Goal: Information Seeking & Learning: Learn about a topic

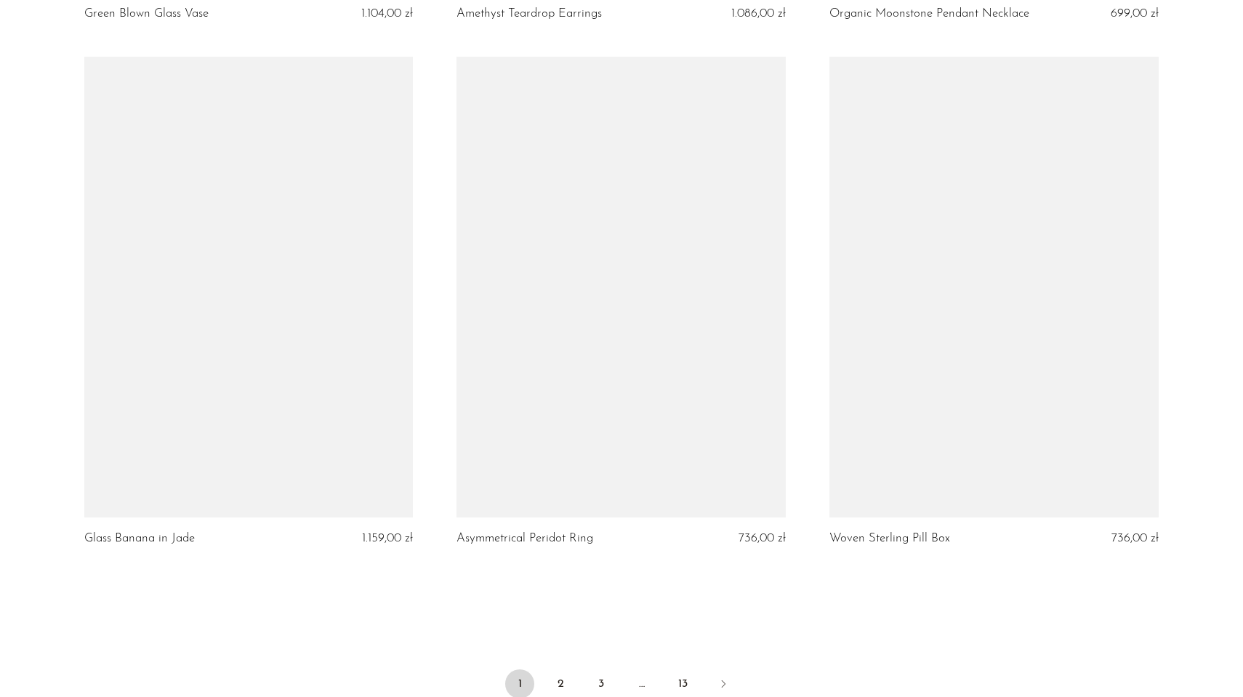
scroll to position [5877, 0]
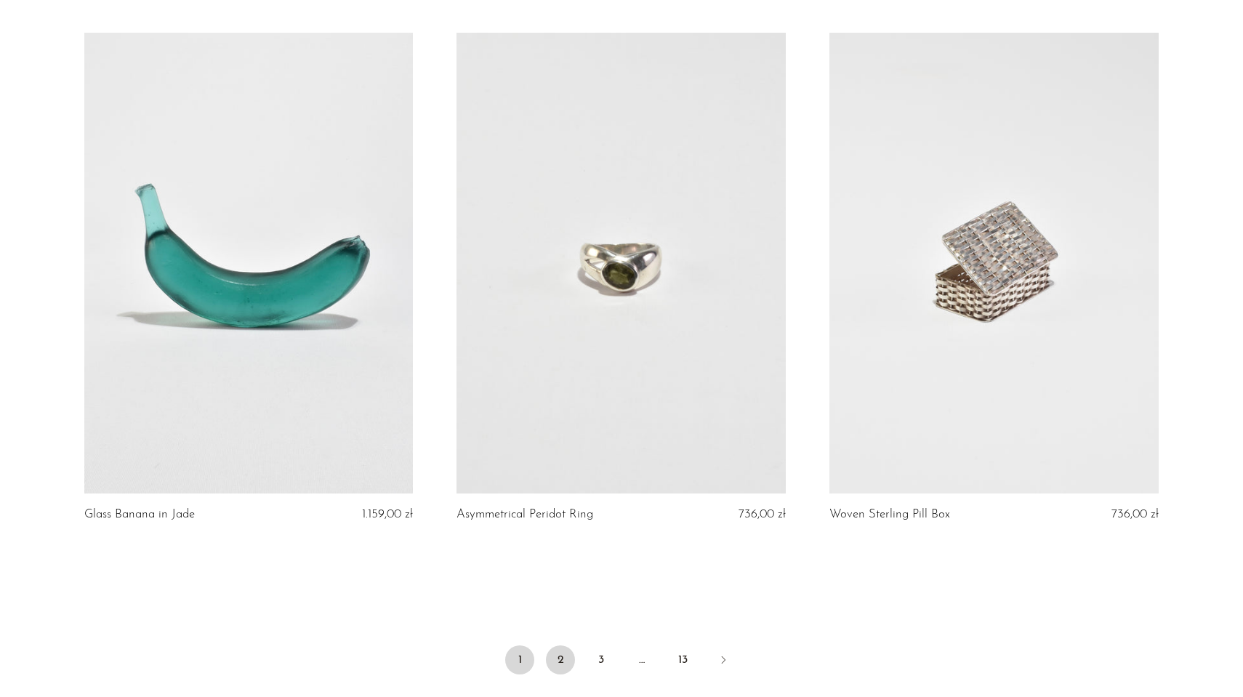
click at [560, 653] on link "2" at bounding box center [560, 659] width 29 height 29
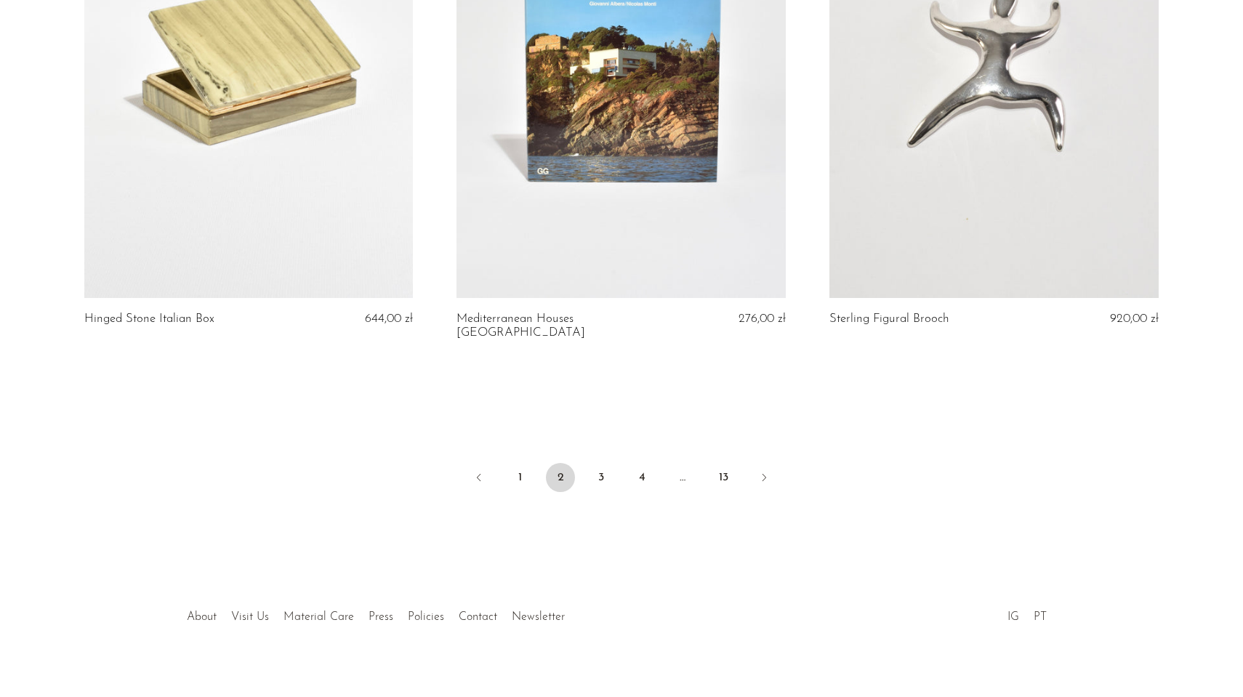
scroll to position [6071, 0]
click at [601, 464] on link "3" at bounding box center [600, 478] width 29 height 29
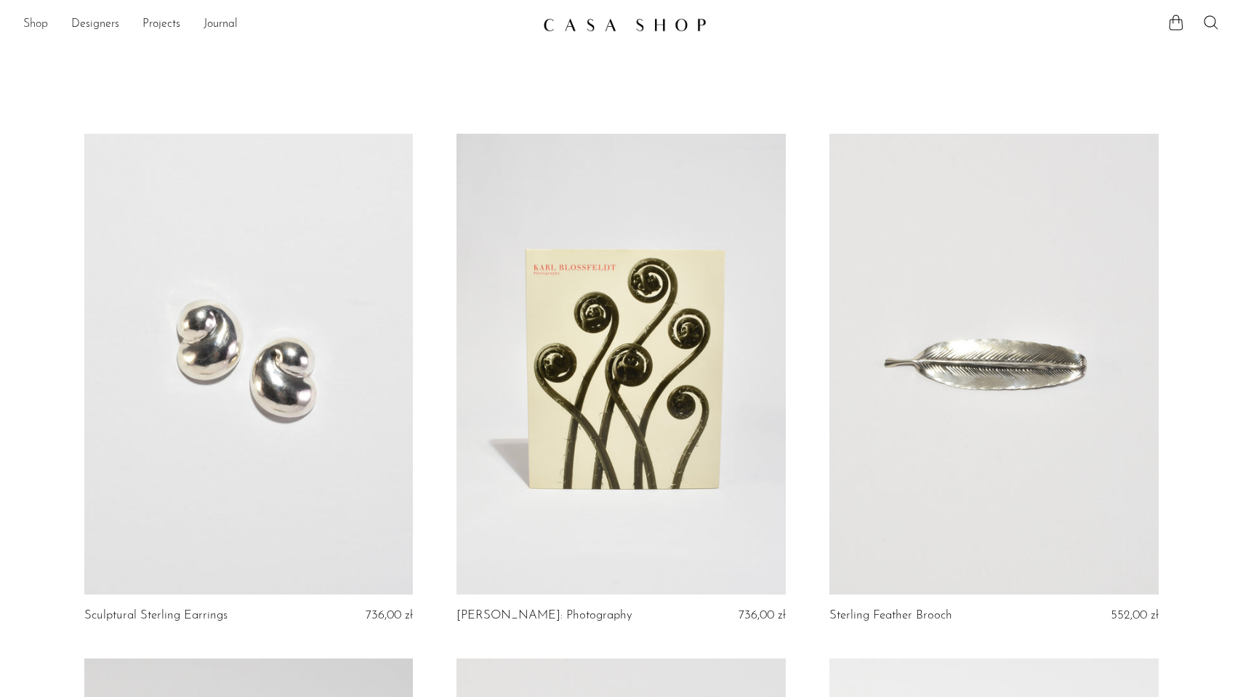
click at [28, 19] on link "Shop" at bounding box center [35, 24] width 25 height 19
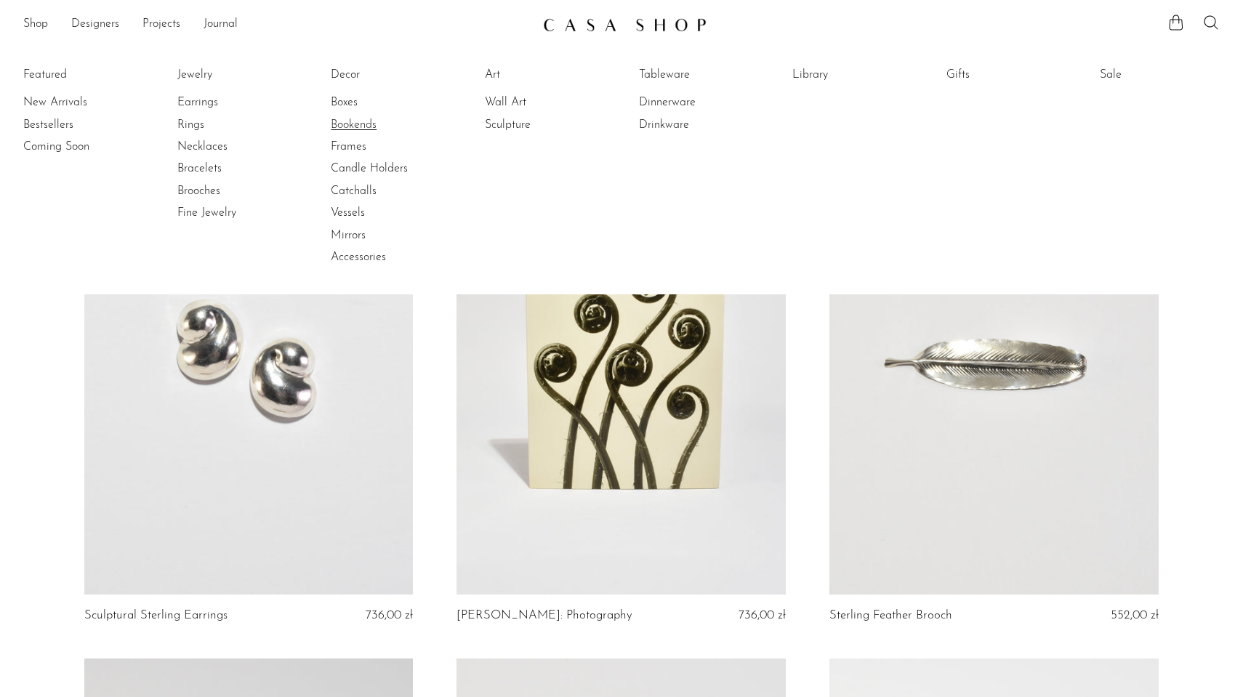
click at [349, 123] on link "Bookends" at bounding box center [385, 125] width 109 height 16
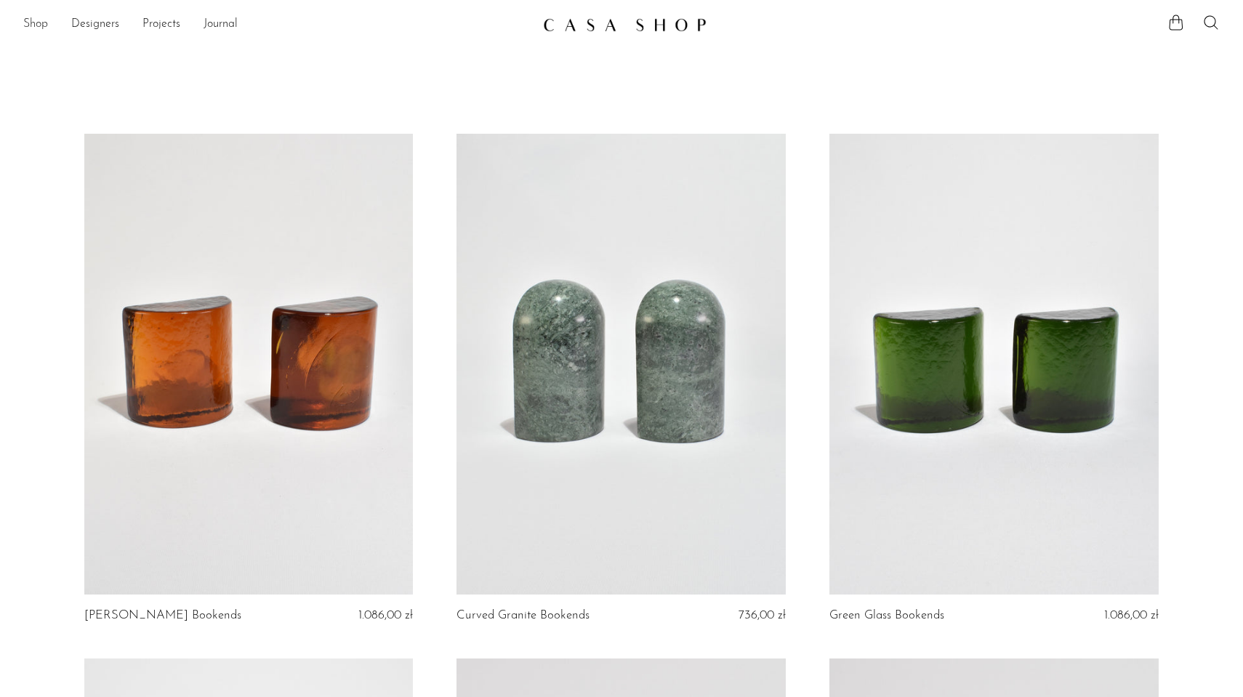
click at [36, 24] on link "Shop" at bounding box center [35, 24] width 25 height 19
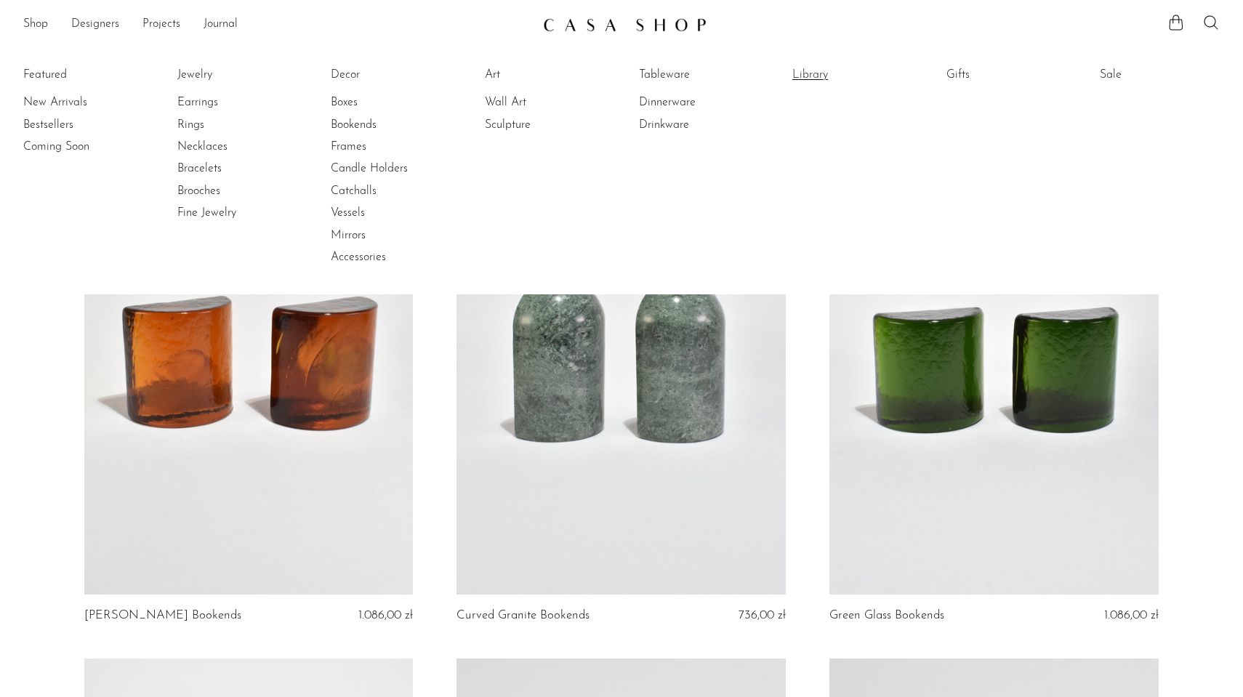
click at [801, 77] on link "Library" at bounding box center [846, 75] width 109 height 16
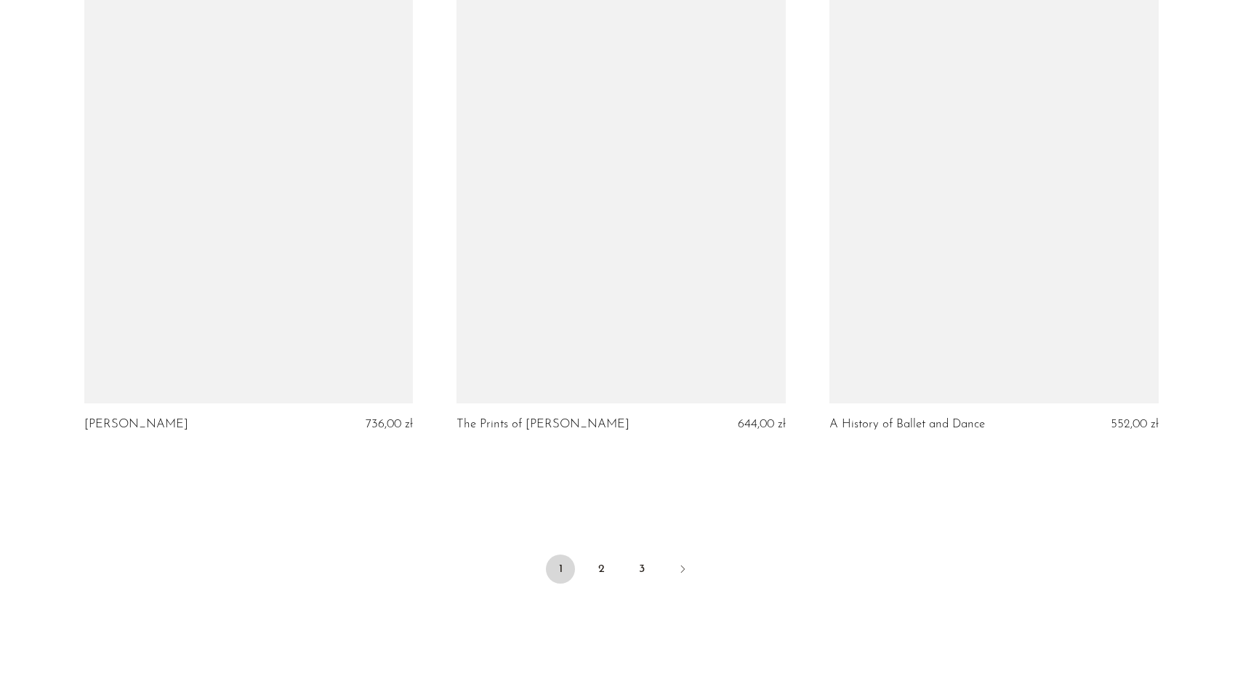
scroll to position [6043, 0]
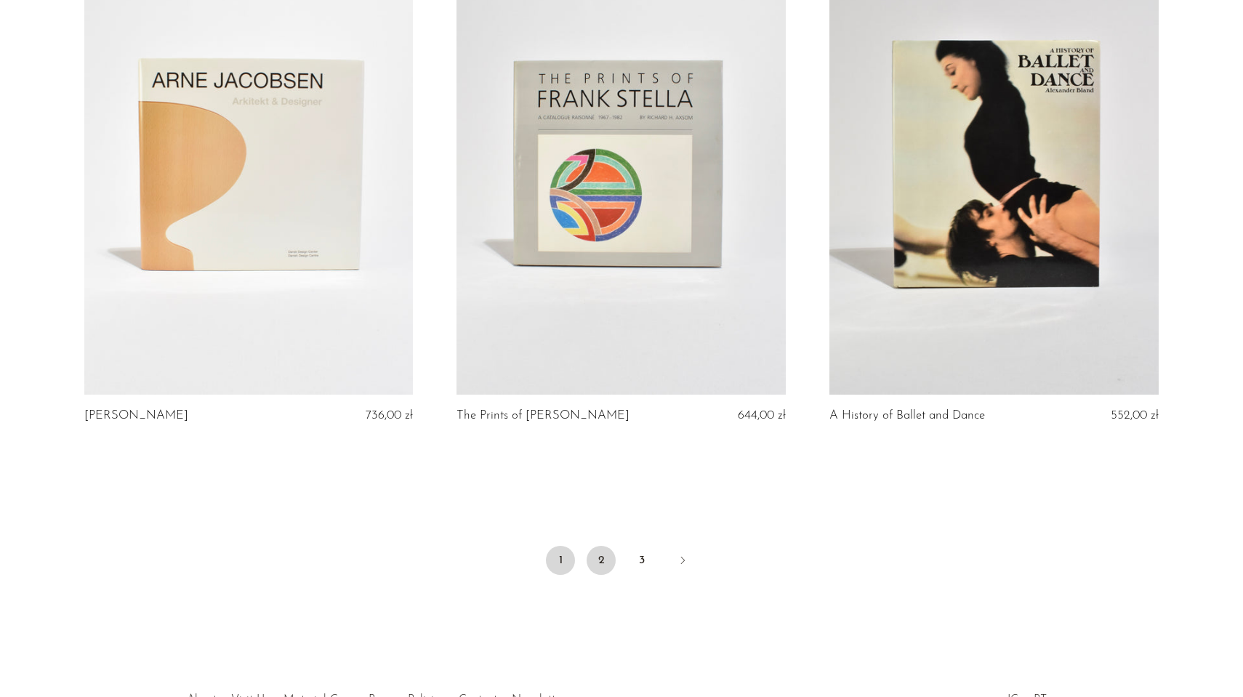
click at [594, 546] on link "2" at bounding box center [600, 560] width 29 height 29
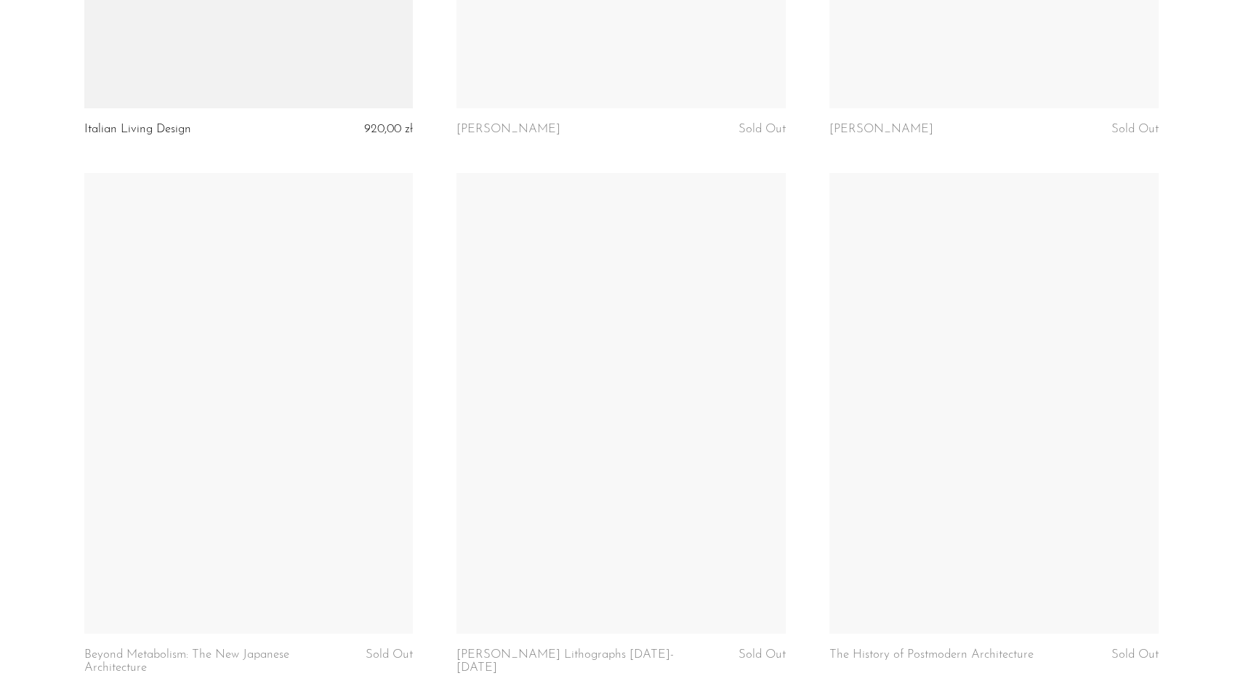
scroll to position [6056, 0]
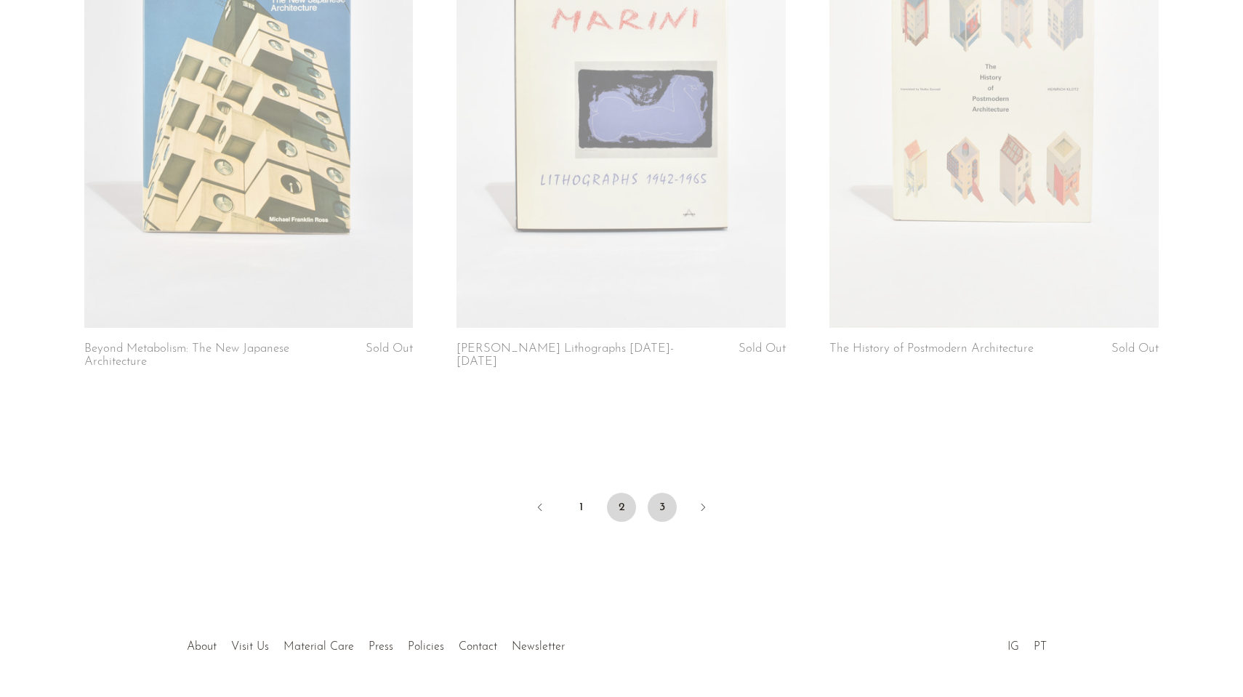
click at [663, 504] on link "3" at bounding box center [661, 507] width 29 height 29
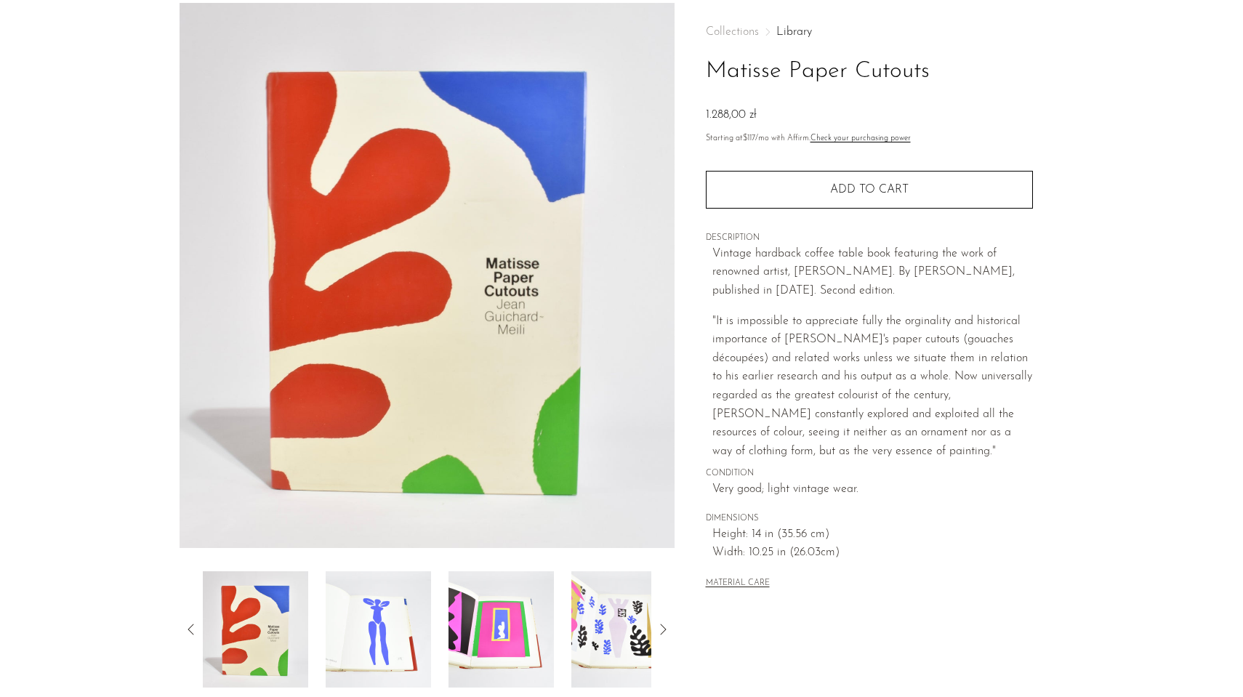
scroll to position [81, 0]
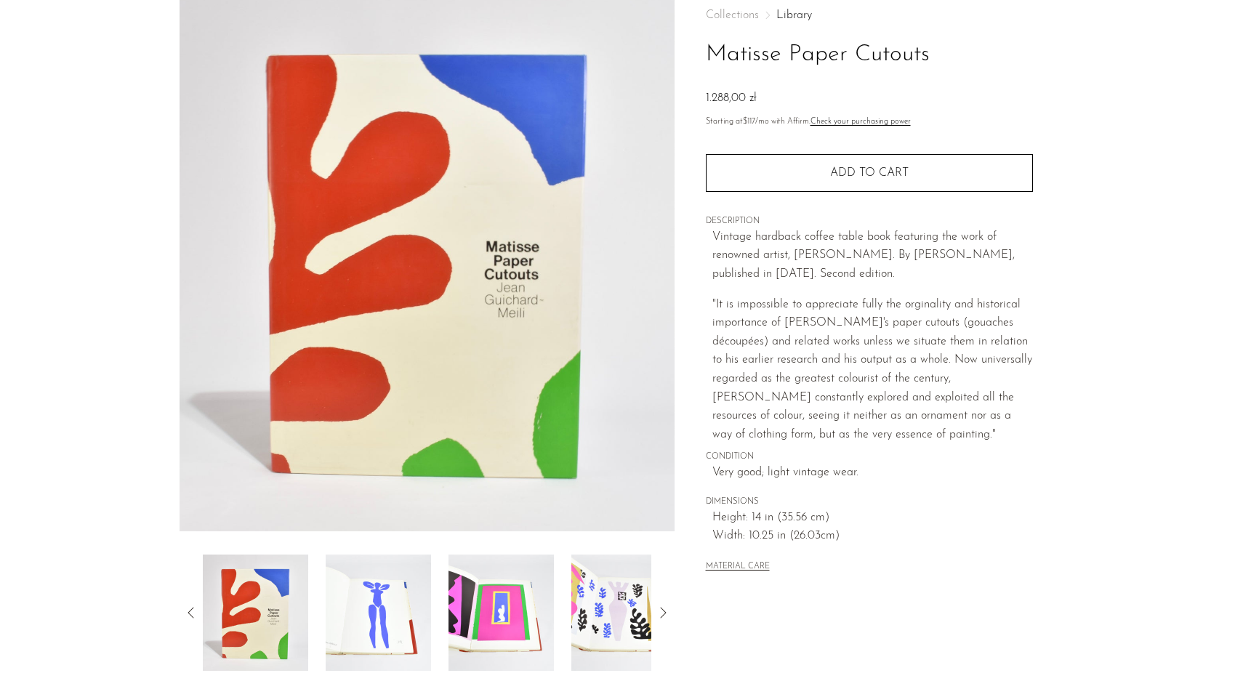
click at [398, 592] on img at bounding box center [378, 612] width 105 height 116
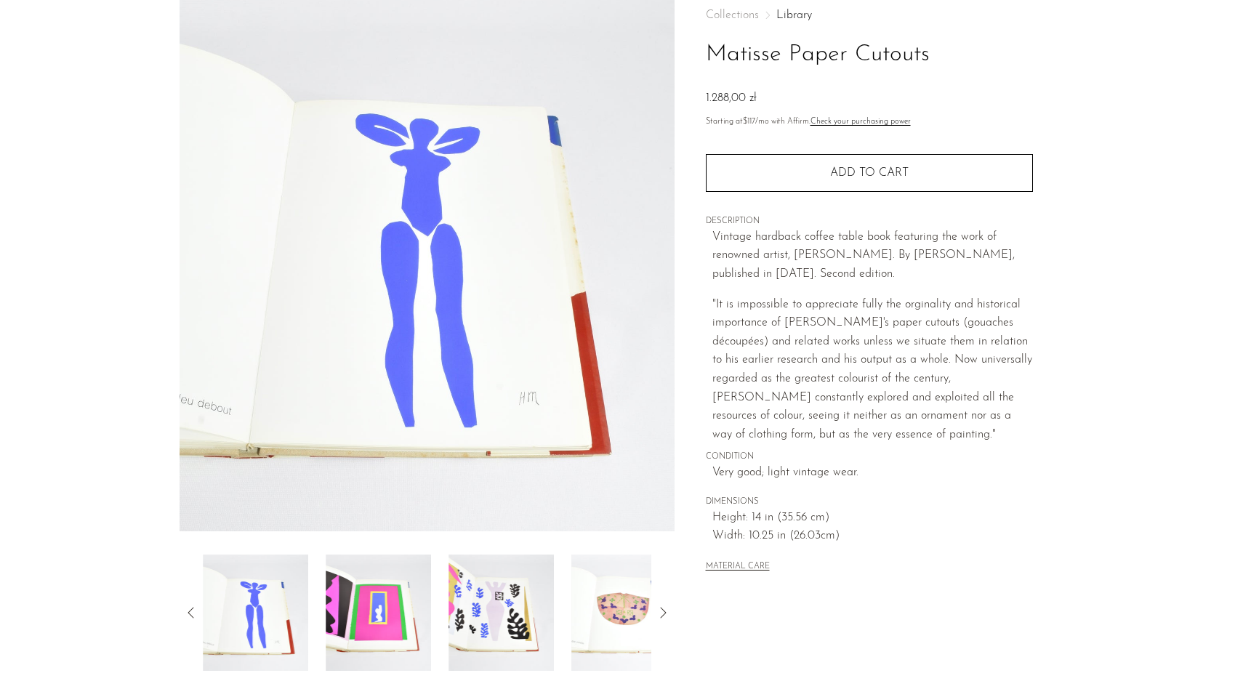
click at [417, 591] on img at bounding box center [378, 612] width 105 height 116
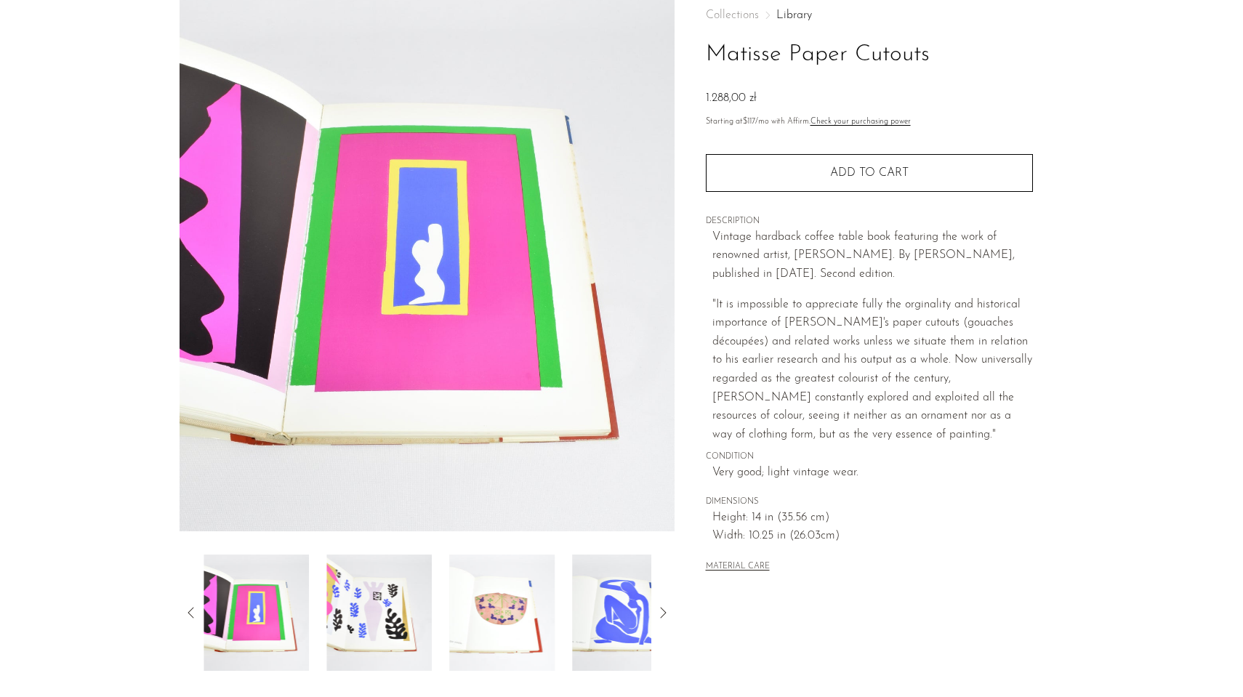
click at [418, 592] on img at bounding box center [378, 612] width 105 height 116
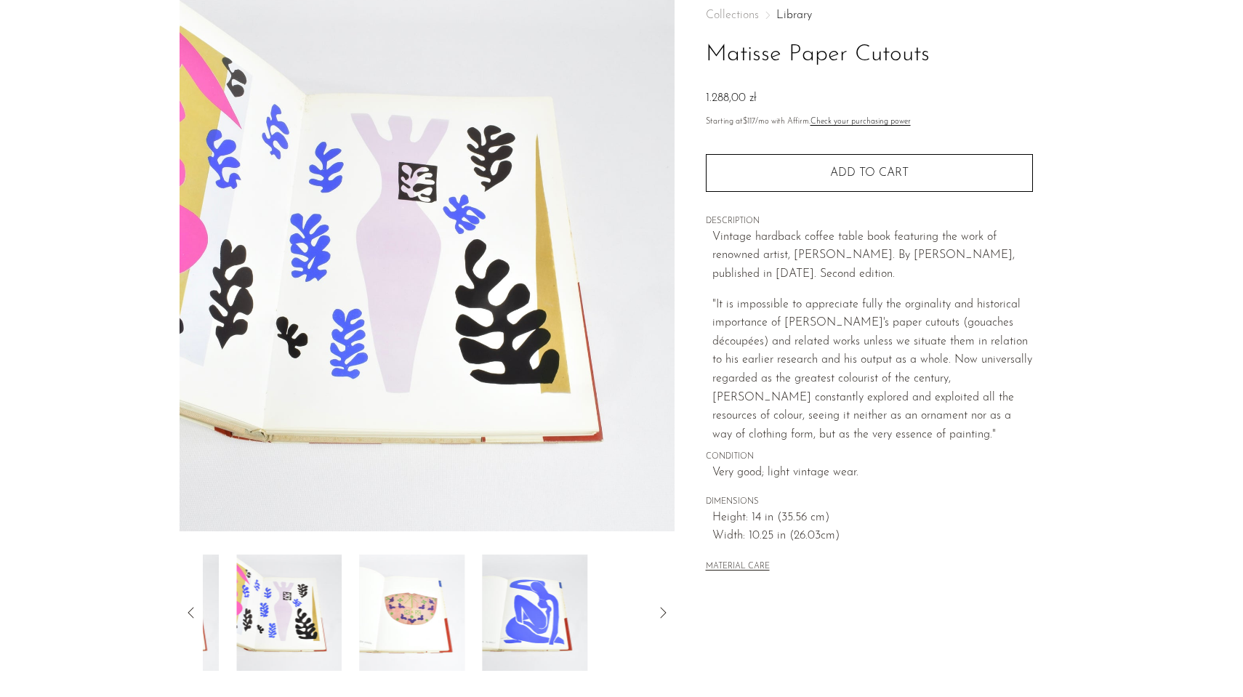
click at [418, 593] on img at bounding box center [411, 612] width 105 height 116
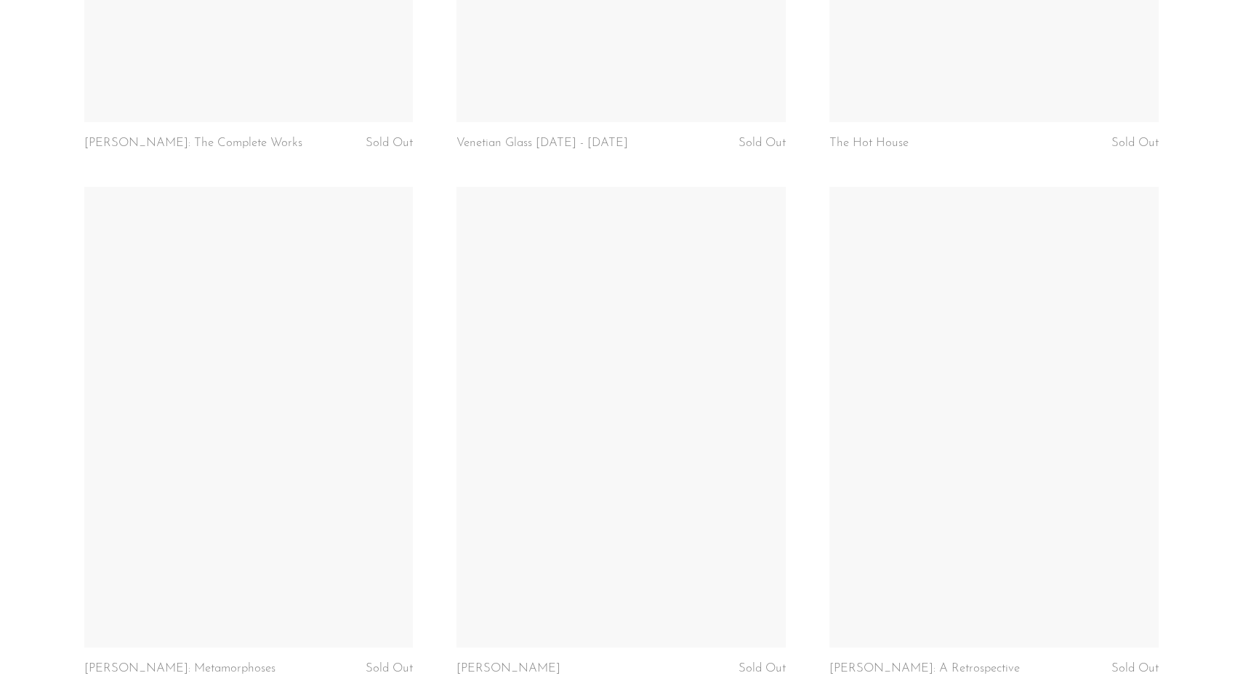
scroll to position [4960, 0]
